Goal: Use online tool/utility: Utilize a website feature to perform a specific function

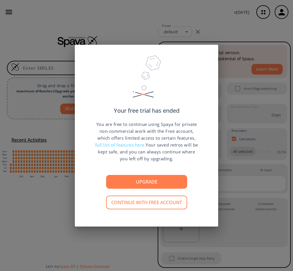
click at [153, 204] on button "Continue with free account" at bounding box center [146, 202] width 81 height 14
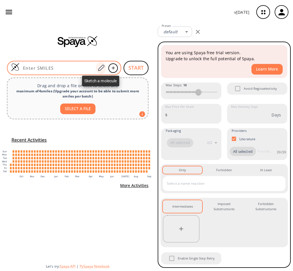
click at [101, 68] on icon at bounding box center [101, 67] width 8 height 7
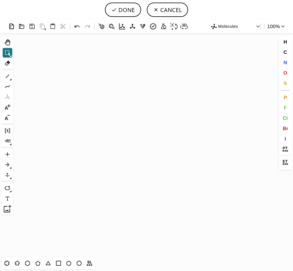
scroll to position [339, 2]
click at [7, 262] on icon at bounding box center [6, 262] width 7 height 7
click at [183, 109] on icon "Created with [PERSON_NAME] 2.3.0" at bounding box center [146, 145] width 262 height 224
click at [29, 263] on icon at bounding box center [27, 262] width 7 height 7
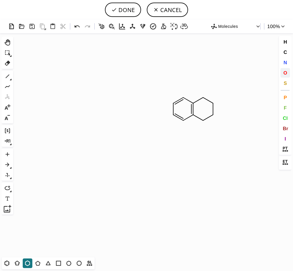
click at [287, 74] on button "O" at bounding box center [285, 73] width 10 height 10
drag, startPoint x: 202, startPoint y: 97, endPoint x: 201, endPoint y: 88, distance: 9.0
click at [201, 86] on icon "Created with [PERSON_NAME] 2.3.0 O H O" at bounding box center [146, 145] width 262 height 224
click at [9, 78] on icon at bounding box center [7, 75] width 7 height 7
drag, startPoint x: 221, startPoint y: 98, endPoint x: 221, endPoint y: 92, distance: 6.0
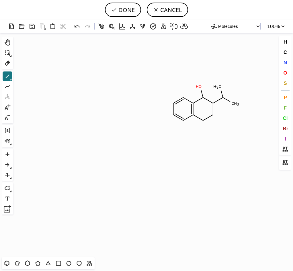
drag, startPoint x: 222, startPoint y: 95, endPoint x: 230, endPoint y: 101, distance: 10.0
drag, startPoint x: 202, startPoint y: 120, endPoint x: 203, endPoint y: 129, distance: 8.9
click at [51, 264] on icon at bounding box center [47, 262] width 7 height 7
click at [5, 79] on icon at bounding box center [7, 75] width 7 height 7
click at [286, 109] on span "F" at bounding box center [284, 107] width 3 height 5
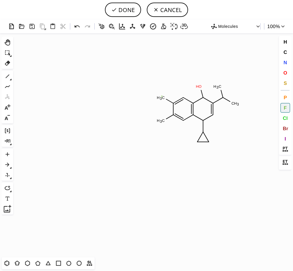
click at [162, 96] on tspan "F" at bounding box center [162, 96] width 2 height 4
click at [282, 118] on button "Cl" at bounding box center [285, 118] width 10 height 10
click at [163, 121] on tspan "Cl" at bounding box center [163, 121] width 4 height 4
click at [286, 56] on button "C" at bounding box center [285, 52] width 10 height 10
click at [7, 79] on icon at bounding box center [7, 75] width 7 height 7
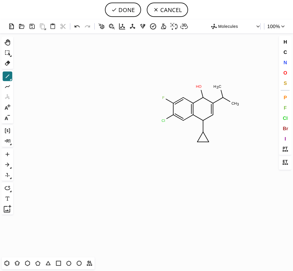
click at [10, 80] on icon at bounding box center [11, 79] width 2 height 2
click at [29, 73] on icon at bounding box center [29, 76] width 6 height 6
click at [128, 10] on button "DONE" at bounding box center [123, 10] width 36 height 14
type input "C1(F)C(Cl)=CC2N(C3CC3)C=C(C(O)=O)C(=O)C=2C=1"
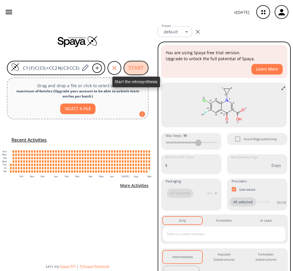
click at [132, 66] on button "START" at bounding box center [135, 68] width 25 height 14
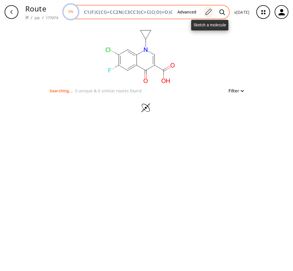
click at [207, 11] on icon at bounding box center [208, 11] width 8 height 7
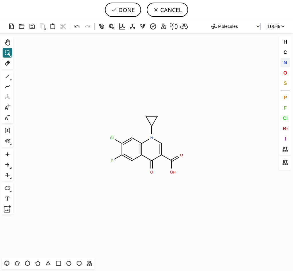
click at [287, 62] on button "N" at bounding box center [285, 63] width 10 height 10
click at [113, 136] on tspan "N" at bounding box center [113, 136] width 3 height 4
click at [7, 75] on icon at bounding box center [7, 75] width 7 height 7
drag, startPoint x: 113, startPoint y: 138, endPoint x: 107, endPoint y: 135, distance: 6.2
click at [11, 262] on button "T" at bounding box center [7, 263] width 10 height 10
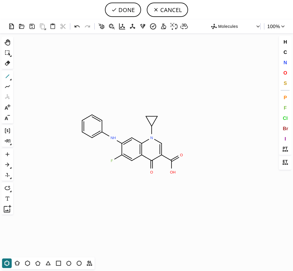
click at [7, 75] on icon at bounding box center [7, 75] width 7 height 7
drag, startPoint x: 92, startPoint y: 116, endPoint x: 93, endPoint y: 107, distance: 9.8
click at [288, 60] on button "N" at bounding box center [285, 63] width 10 height 10
click at [96, 105] on tspan "N" at bounding box center [96, 105] width 3 height 4
click at [120, 11] on button "DONE" at bounding box center [123, 10] width 36 height 14
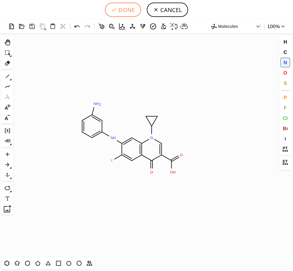
type input "C1(=CC2=C(N(C=C(C2=O)C(=O)O)C2CC2)C=C1NC1C=C(N)C=CC=1)F"
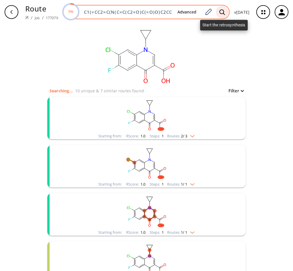
click at [225, 13] on icon at bounding box center [222, 12] width 6 height 6
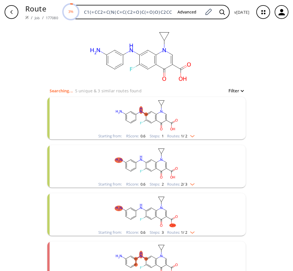
click at [189, 136] on img "clusters" at bounding box center [190, 135] width 7 height 5
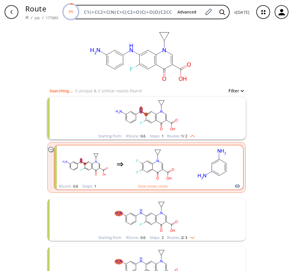
click at [178, 166] on rect "clusters" at bounding box center [155, 164] width 52 height 36
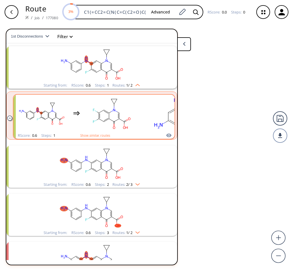
scroll to position [13, 0]
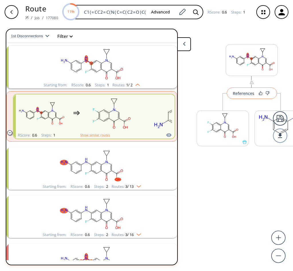
click at [251, 95] on div "References" at bounding box center [242, 93] width 21 height 4
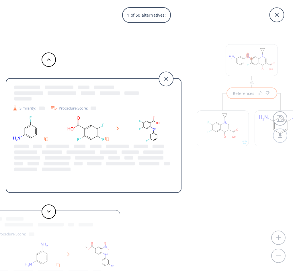
scroll to position [0, 0]
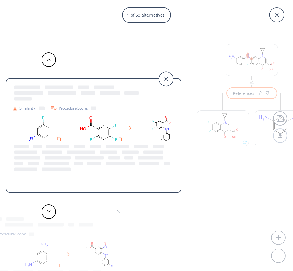
click at [56, 214] on div at bounding box center [48, 211] width 17 height 14
click at [50, 213] on button at bounding box center [49, 211] width 14 height 14
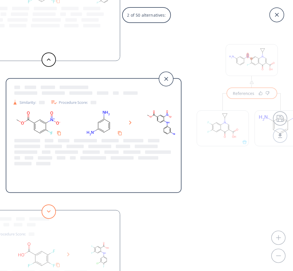
click at [50, 213] on button at bounding box center [49, 211] width 14 height 14
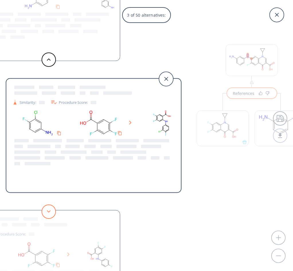
click at [50, 213] on button at bounding box center [49, 211] width 14 height 14
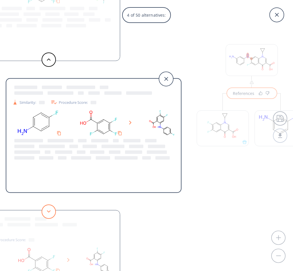
click at [50, 213] on button at bounding box center [49, 211] width 14 height 14
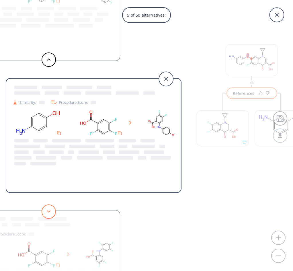
click at [50, 213] on button at bounding box center [49, 211] width 14 height 14
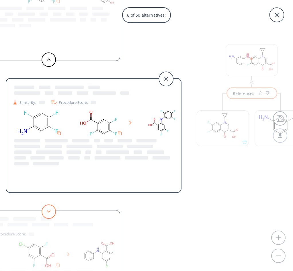
click at [50, 213] on button at bounding box center [49, 211] width 14 height 14
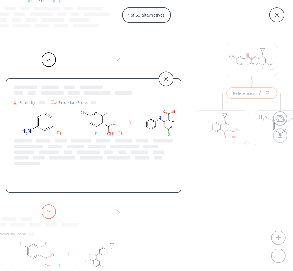
click at [50, 213] on button at bounding box center [49, 211] width 14 height 14
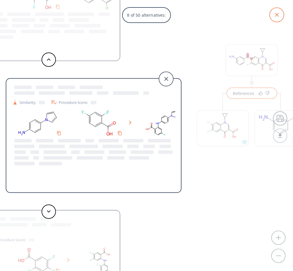
click at [273, 16] on icon at bounding box center [276, 15] width 14 height 14
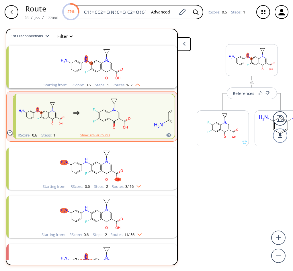
click at [185, 49] on button at bounding box center [184, 44] width 14 height 14
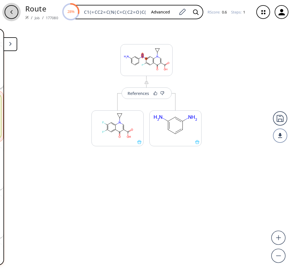
click at [10, 18] on div "button" at bounding box center [12, 12] width 14 height 14
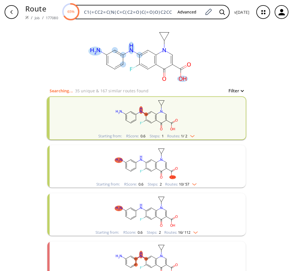
click at [129, 48] on ellipse at bounding box center [131, 48] width 6 height 12
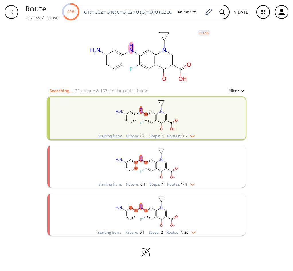
click at [194, 184] on img "clusters" at bounding box center [190, 183] width 7 height 5
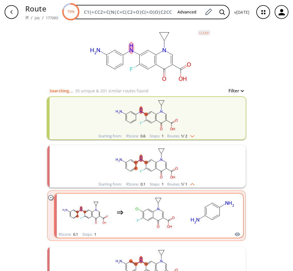
click at [203, 220] on rect "clusters" at bounding box center [212, 212] width 52 height 36
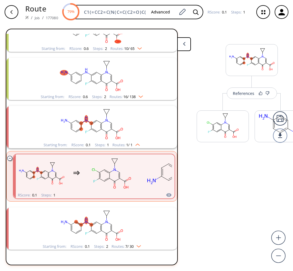
scroll to position [112, 0]
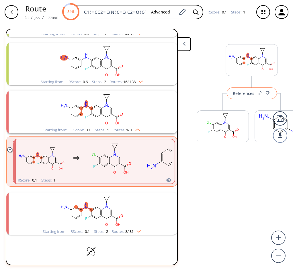
click at [245, 97] on button "References" at bounding box center [251, 92] width 50 height 11
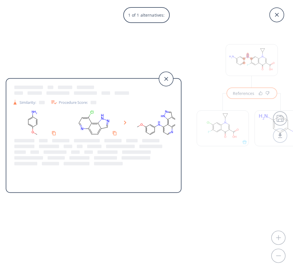
scroll to position [0, 13]
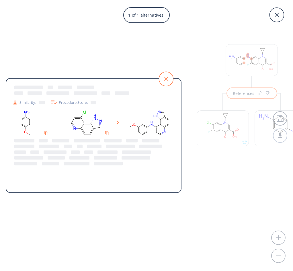
click at [170, 76] on icon at bounding box center [166, 79] width 14 height 14
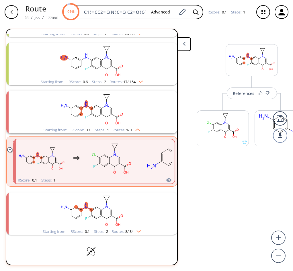
scroll to position [123, 0]
